Goal: Information Seeking & Learning: Learn about a topic

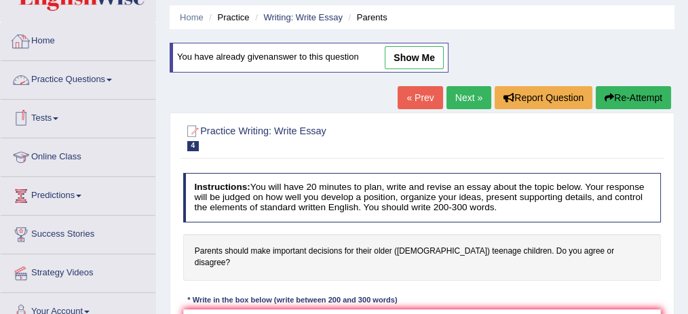
click at [70, 68] on link "Practice Questions" at bounding box center [78, 78] width 155 height 34
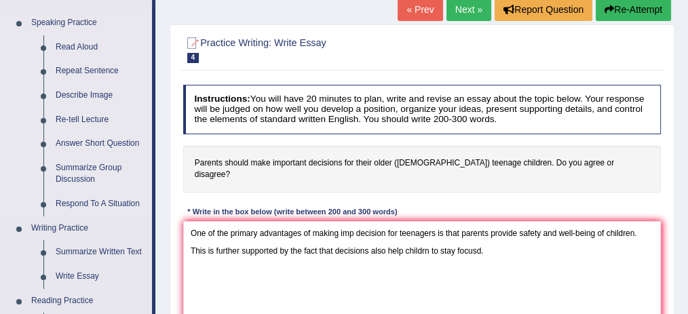
scroll to position [136, 0]
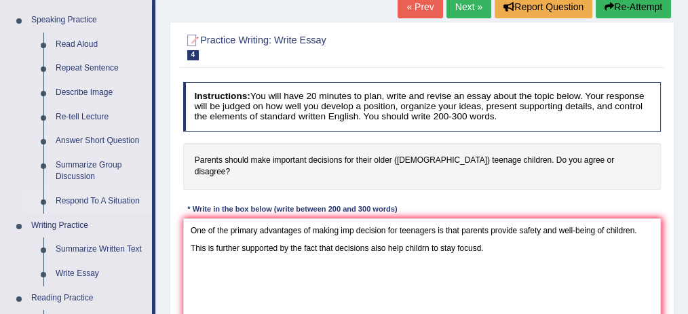
click at [128, 204] on link "Respond To A Situation" at bounding box center [101, 201] width 102 height 24
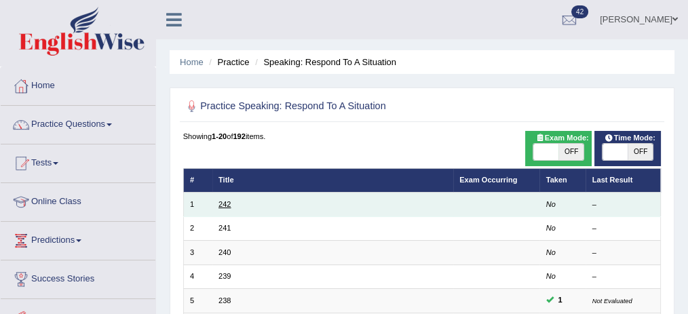
click at [223, 200] on link "242" at bounding box center [224, 204] width 12 height 8
